Goal: Navigation & Orientation: Find specific page/section

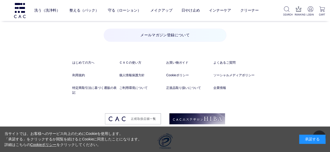
scroll to position [2672, 0]
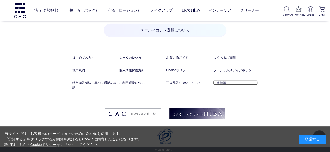
click at [217, 81] on link "企業情報" at bounding box center [235, 83] width 45 height 5
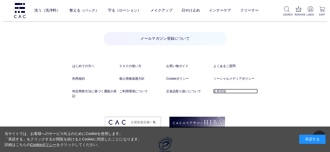
scroll to position [2661, 0]
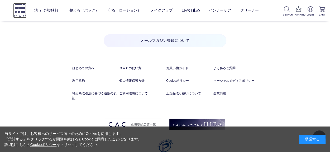
click at [18, 11] on img at bounding box center [19, 10] width 13 height 15
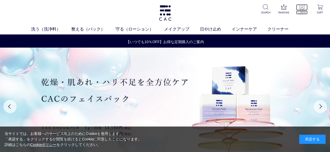
click at [306, 7] on p at bounding box center [302, 7] width 12 height 6
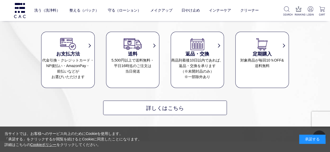
scroll to position [533, 0]
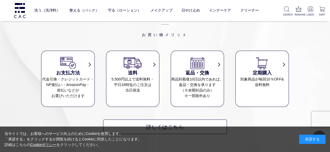
scroll to position [364, 0]
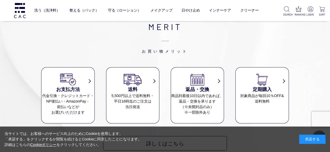
click at [263, 42] on span "お買い物メリット" at bounding box center [164, 43] width 247 height 21
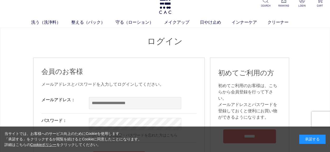
scroll to position [0, 0]
